Goal: Find specific page/section: Find specific page/section

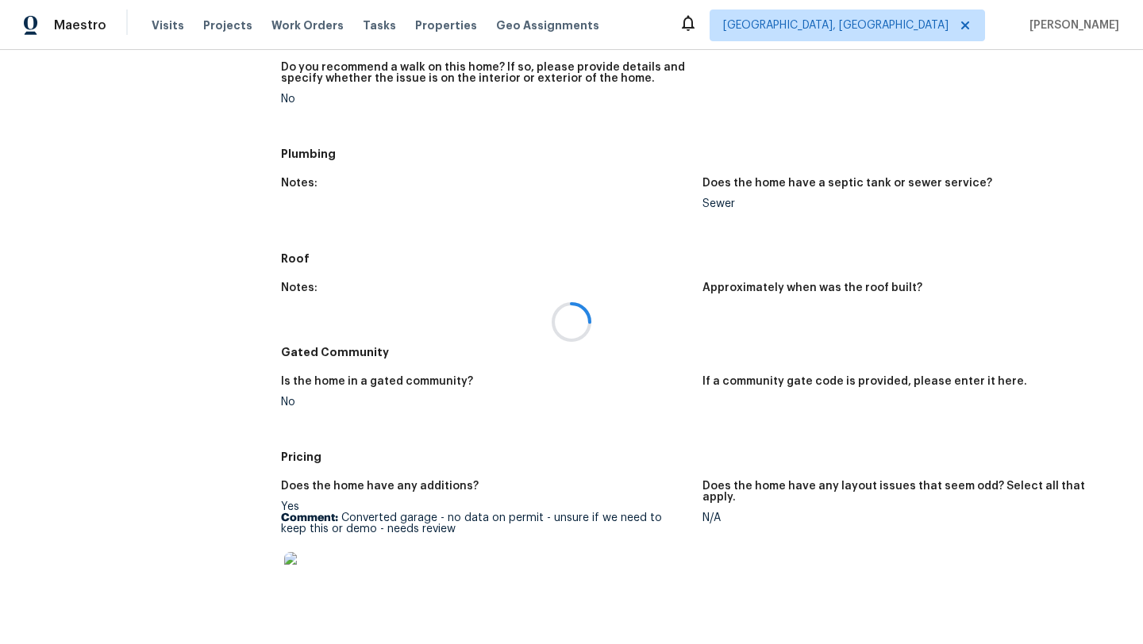
scroll to position [1472, 0]
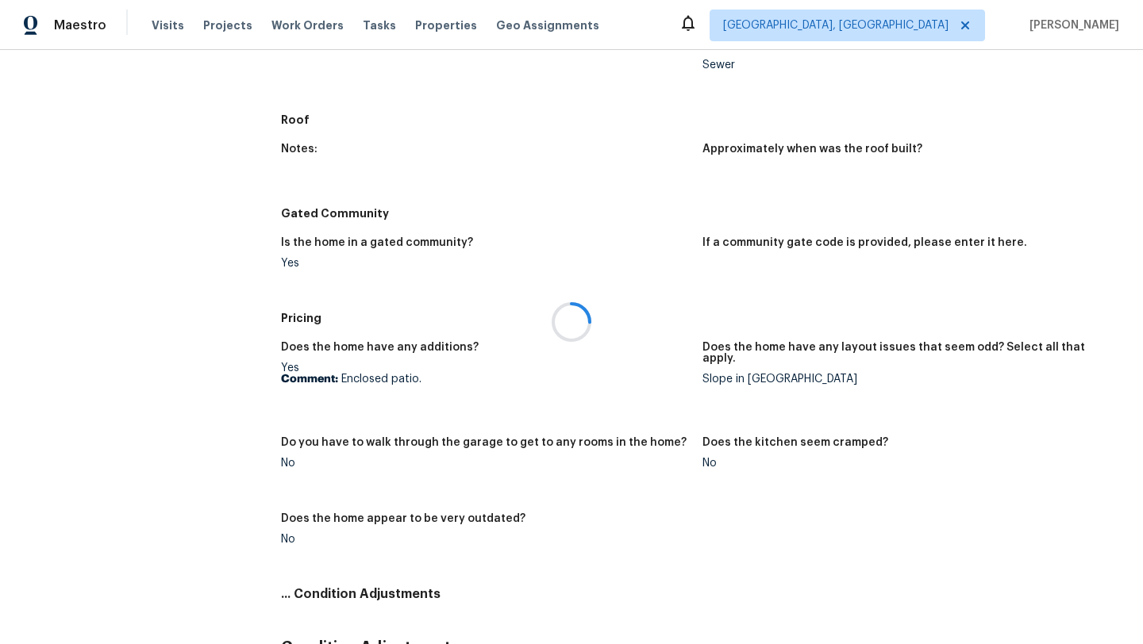
scroll to position [1324, 0]
